Goal: Task Accomplishment & Management: Manage account settings

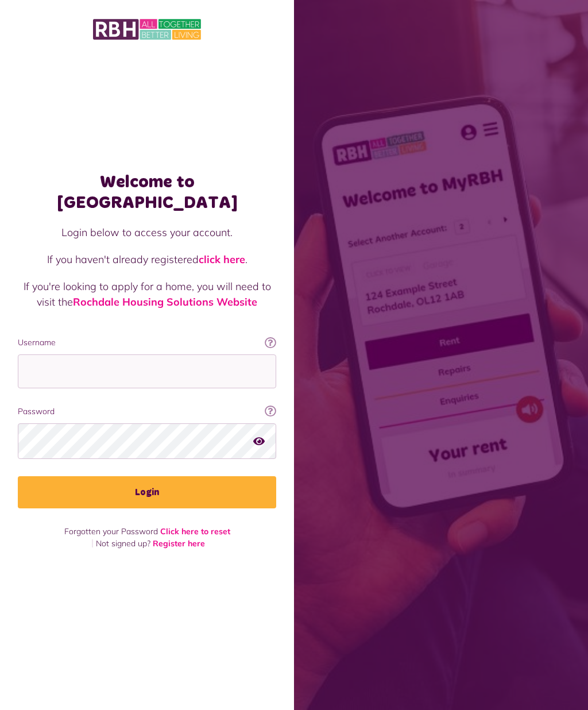
scroll to position [50, 0]
type input "**********"
click at [147, 476] on button "Login" at bounding box center [147, 492] width 258 height 32
click at [213, 476] on button "Login" at bounding box center [147, 492] width 258 height 32
click at [160, 476] on button "Login" at bounding box center [147, 492] width 258 height 32
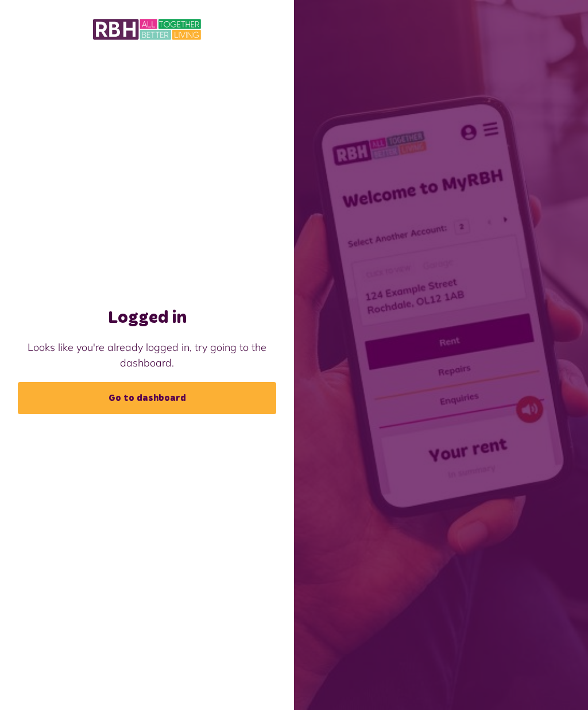
scroll to position [50, 0]
click at [147, 385] on link "Go to dashboard" at bounding box center [147, 398] width 258 height 32
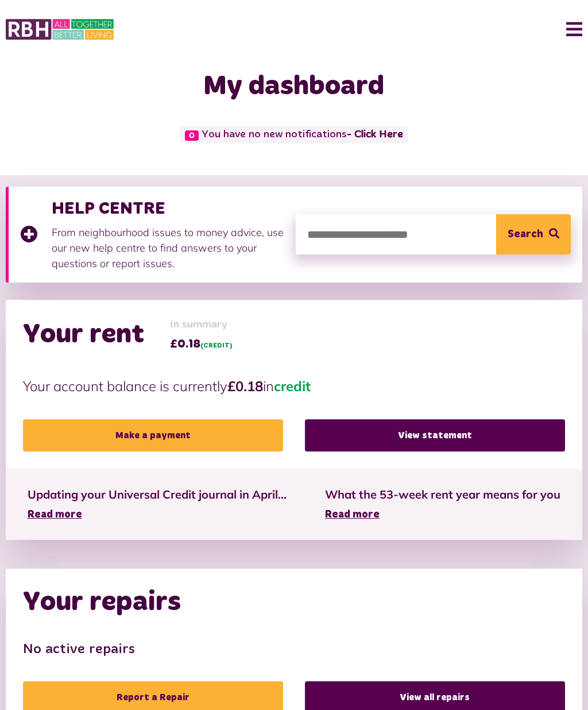
click at [566, 32] on button "Menu" at bounding box center [570, 29] width 25 height 36
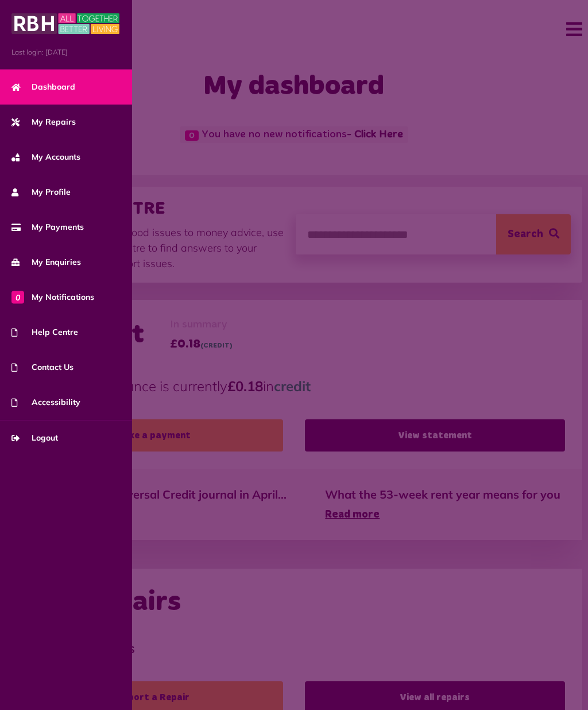
click at [65, 436] on link "Logout" at bounding box center [66, 437] width 132 height 35
